Goal: Task Accomplishment & Management: Manage account settings

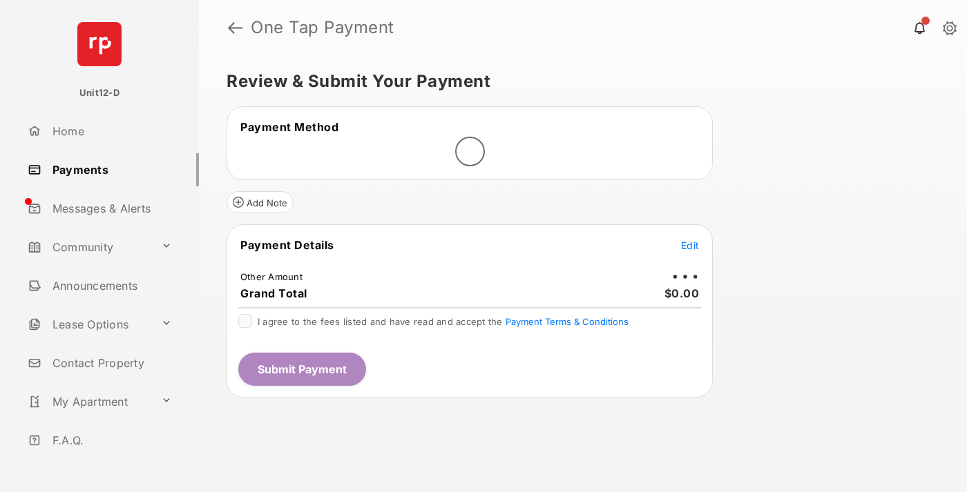
click at [690, 245] on span "Edit" at bounding box center [690, 246] width 18 height 12
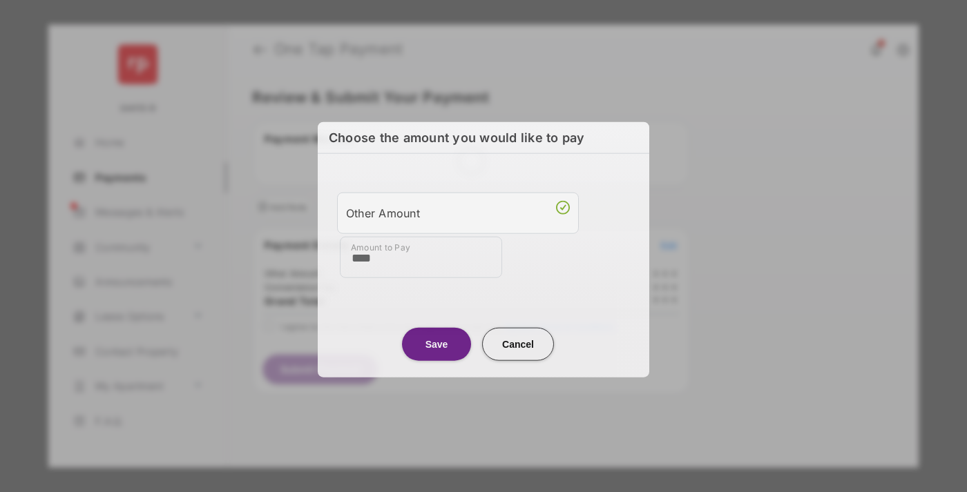
type input "****"
click at [437, 342] on button "Save" at bounding box center [436, 343] width 69 height 33
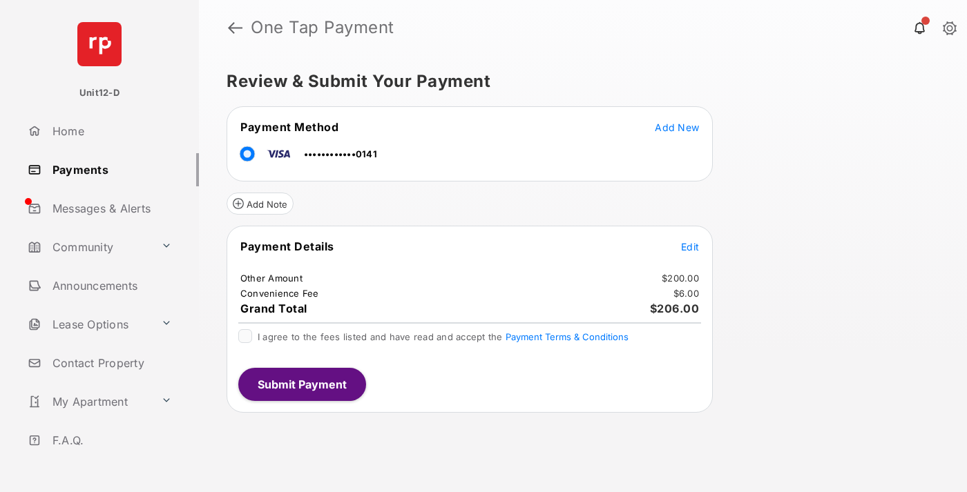
click at [690, 247] on span "Edit" at bounding box center [690, 247] width 18 height 12
click at [301, 384] on button "Submit Payment" at bounding box center [302, 384] width 128 height 33
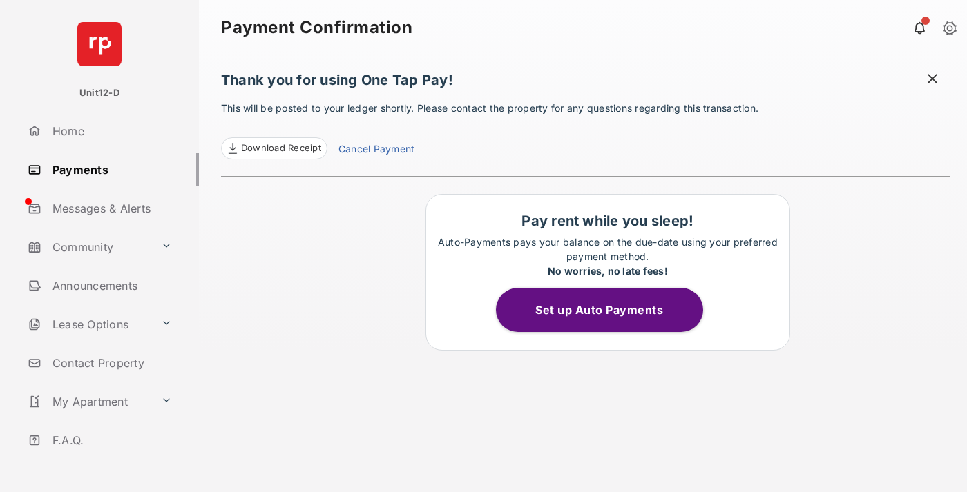
click at [607, 310] on button "Set up Auto Payments" at bounding box center [599, 310] width 207 height 44
